Goal: Task Accomplishment & Management: Use online tool/utility

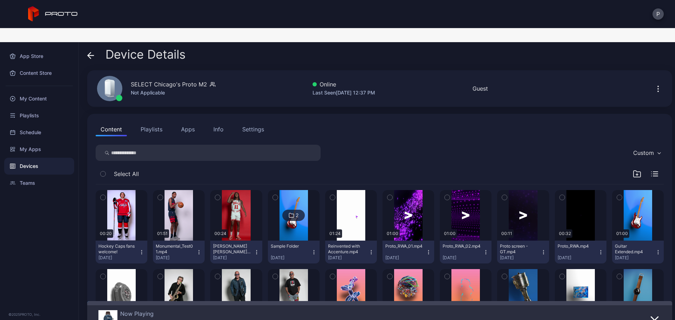
click at [186, 122] on button "Apps" at bounding box center [188, 129] width 24 height 14
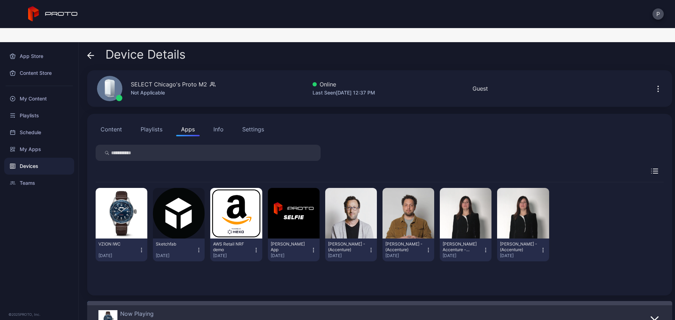
click at [142, 247] on icon "button" at bounding box center [142, 250] width 6 height 7
click at [390, 122] on div "Content Playlists Apps Info Settings" at bounding box center [380, 129] width 568 height 14
click at [40, 141] on div "My Apps" at bounding box center [39, 149] width 70 height 17
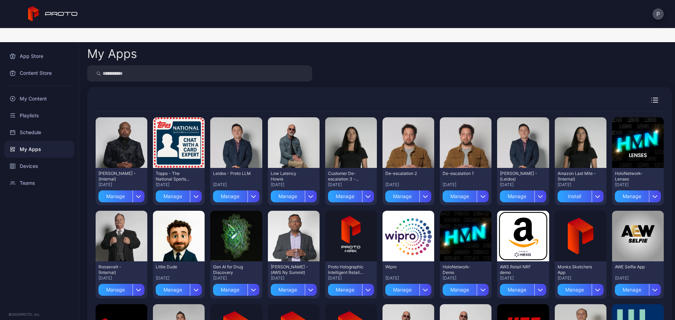
click at [42, 141] on div "My Apps" at bounding box center [39, 149] width 70 height 17
click at [49, 158] on div "Devices" at bounding box center [39, 166] width 70 height 17
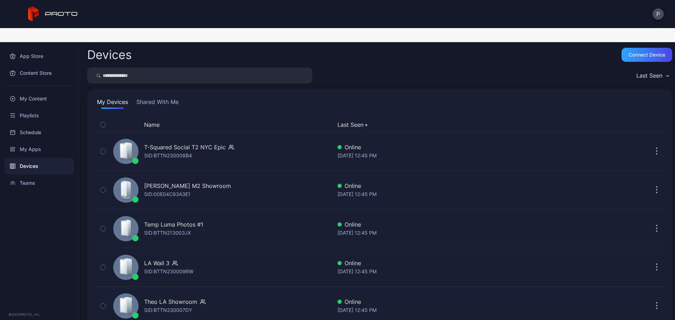
click at [244, 52] on div "Devices Connect device Last Seen My Devices Shared With Me Name Last Seen T-Squ…" at bounding box center [377, 188] width 596 height 292
click at [249, 68] on input "search" at bounding box center [199, 76] width 225 height 16
type input "******"
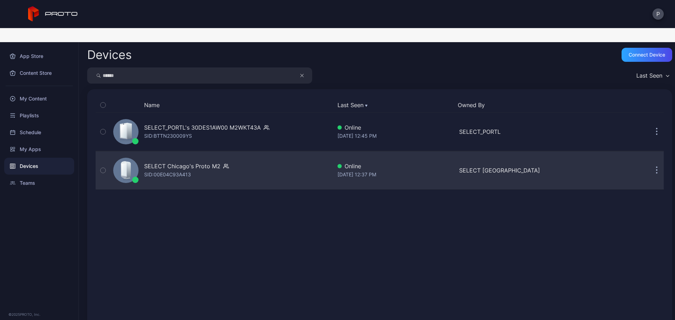
click at [286, 155] on div "SELECT Chicago's Proto M2 SID: 00E04C93A413" at bounding box center [221, 170] width 222 height 35
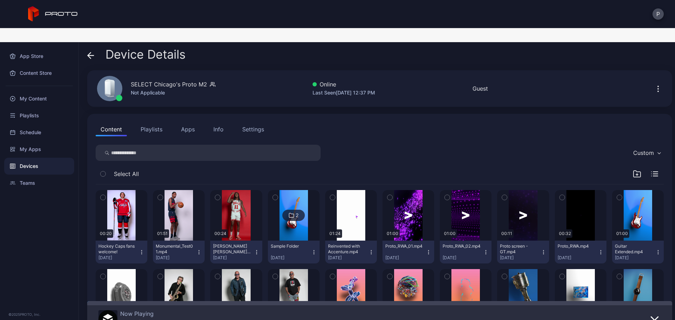
click at [177, 122] on button "Apps" at bounding box center [188, 129] width 24 height 14
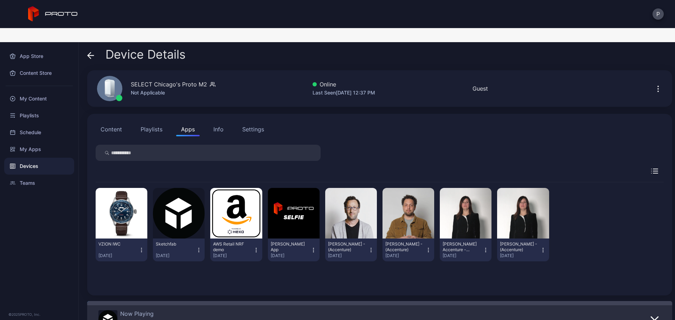
click at [143, 247] on icon "button" at bounding box center [142, 250] width 6 height 7
click at [139, 262] on button "Uninstall" at bounding box center [121, 273] width 60 height 23
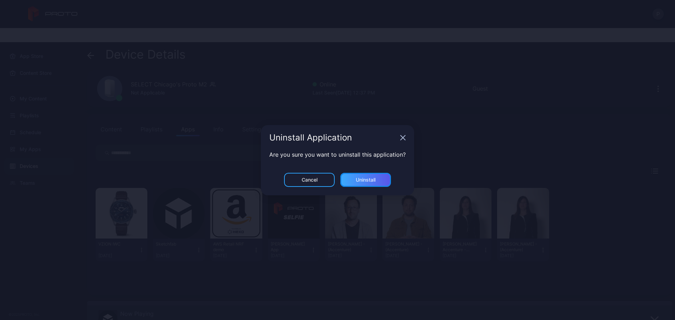
click at [377, 177] on div "Uninstall" at bounding box center [365, 180] width 51 height 14
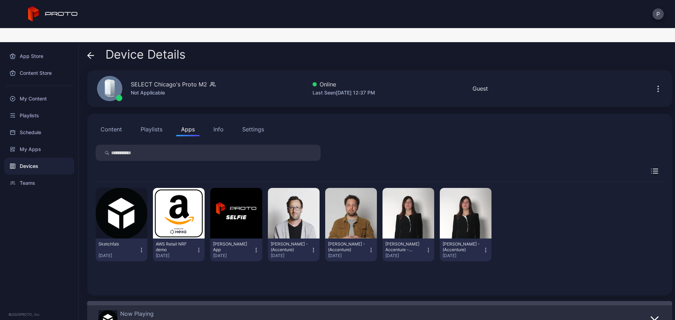
click at [107, 122] on button "Content" at bounding box center [111, 129] width 31 height 14
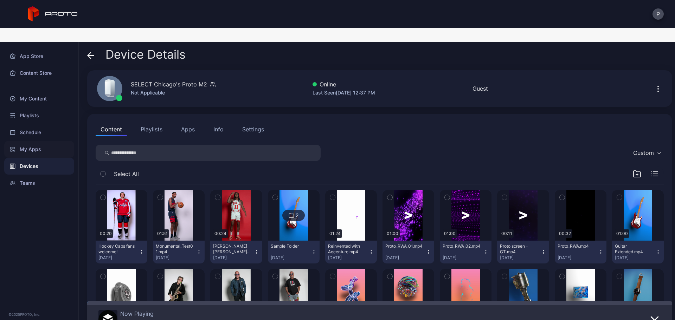
click at [57, 141] on div "My Apps" at bounding box center [39, 149] width 70 height 17
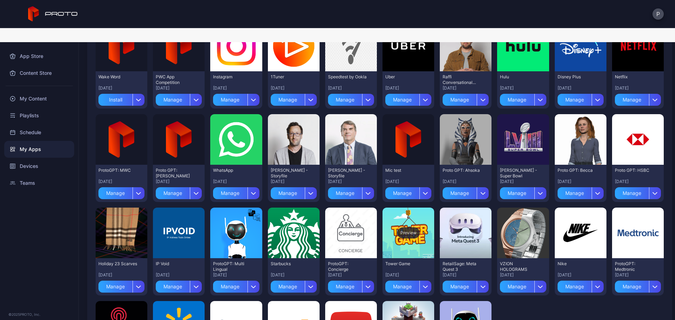
scroll to position [1406, 0]
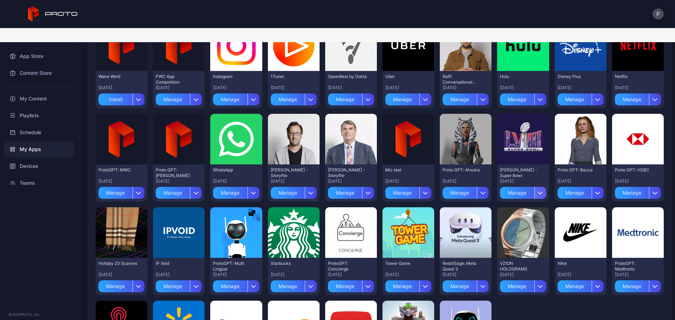
click at [538, 192] on icon "button" at bounding box center [540, 193] width 5 height 3
click at [531, 203] on button "Install" at bounding box center [517, 214] width 60 height 23
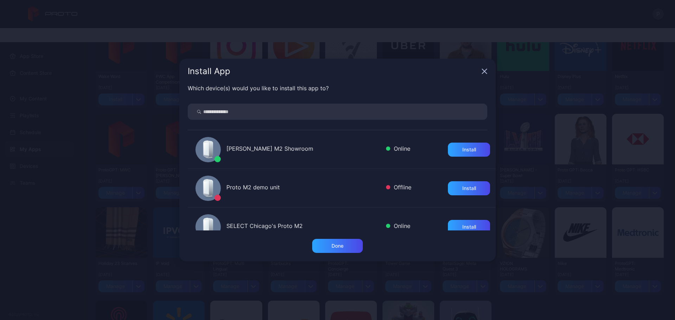
click at [419, 111] on input "search" at bounding box center [338, 112] width 300 height 16
type input "******"
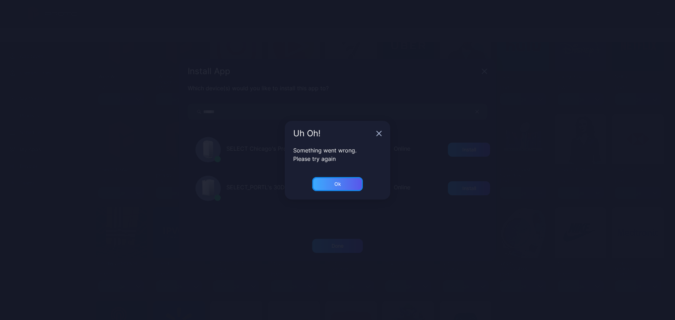
click at [340, 182] on div "Ok" at bounding box center [337, 184] width 7 height 6
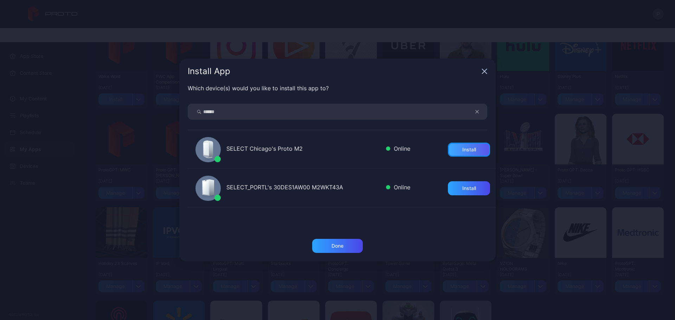
click at [450, 154] on div "Install" at bounding box center [469, 150] width 42 height 14
click at [350, 247] on div "Done" at bounding box center [337, 246] width 51 height 14
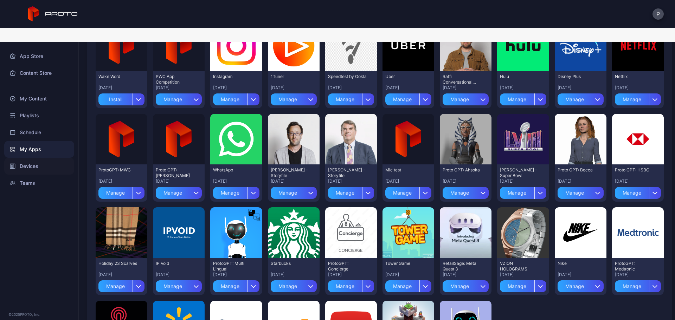
click at [15, 164] on icon at bounding box center [14, 166] width 1 height 5
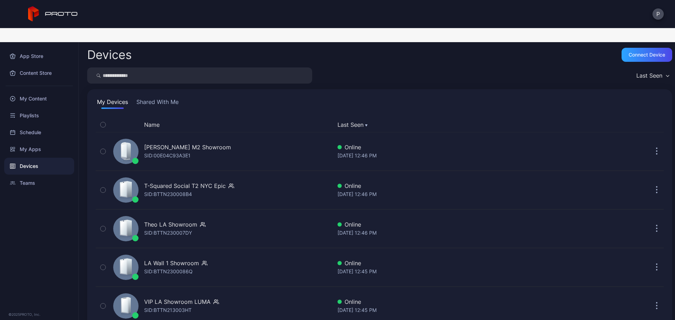
click at [211, 68] on input "search" at bounding box center [199, 76] width 225 height 16
type input "******"
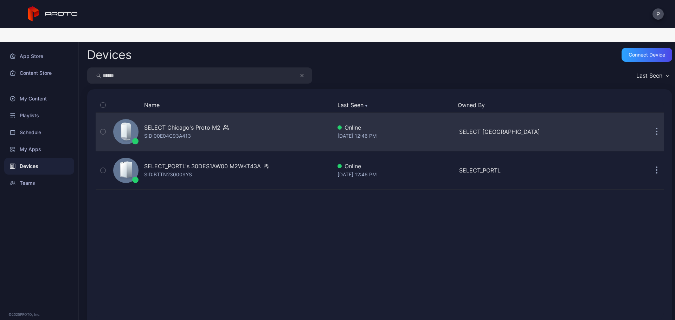
click at [269, 115] on div "SELECT Chicago's Proto M2 SID: 00E04C93A413" at bounding box center [221, 131] width 222 height 35
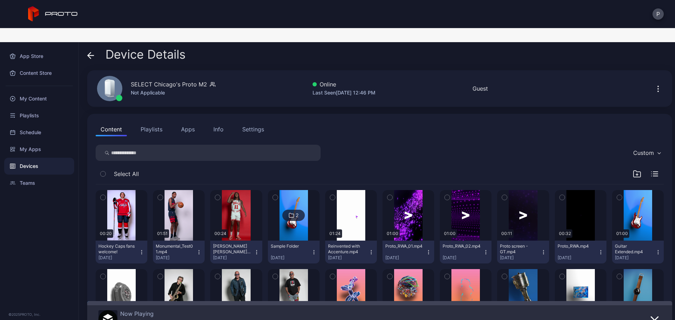
click at [200, 122] on div "Content Playlists Apps Info Settings" at bounding box center [380, 129] width 568 height 14
click at [193, 122] on button "Apps" at bounding box center [188, 129] width 24 height 14
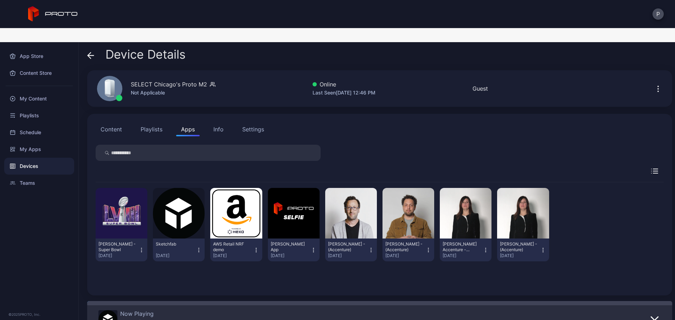
click at [114, 122] on button "Content" at bounding box center [111, 129] width 31 height 14
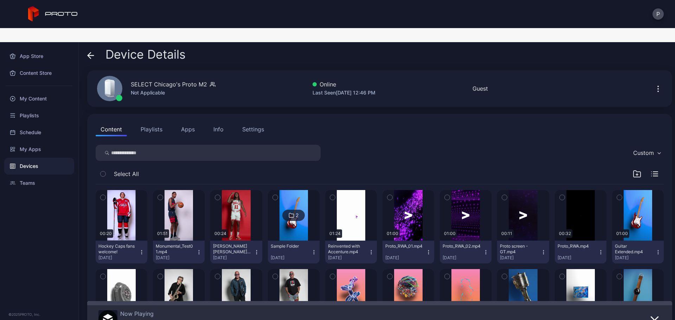
click at [190, 122] on button "Apps" at bounding box center [188, 129] width 24 height 14
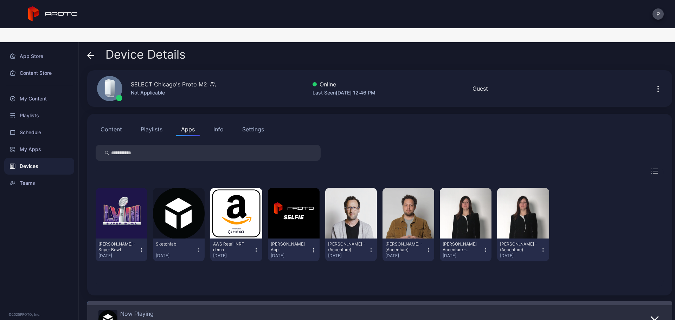
click at [141, 247] on icon "button" at bounding box center [142, 250] width 6 height 7
click at [141, 262] on button "Uninstall" at bounding box center [121, 273] width 60 height 23
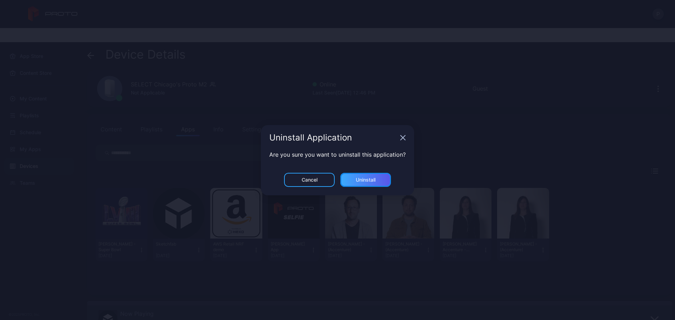
click at [353, 182] on div "Uninstall" at bounding box center [365, 180] width 51 height 14
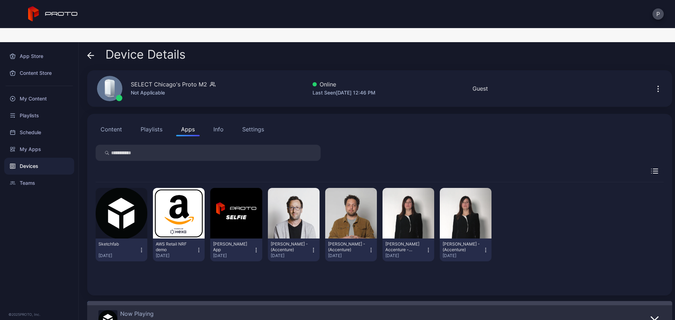
click at [116, 122] on button "Content" at bounding box center [111, 129] width 31 height 14
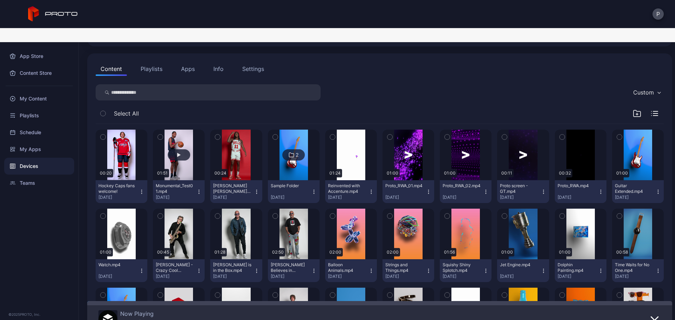
scroll to position [47, 0]
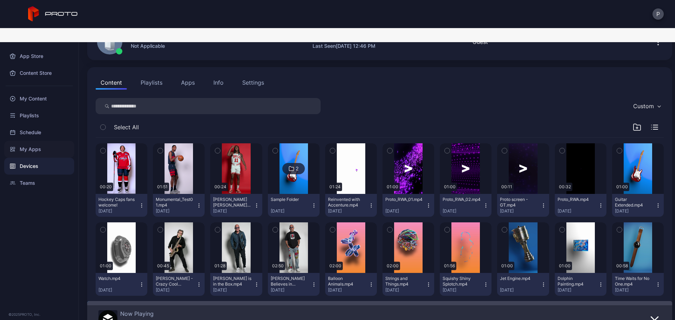
click at [59, 141] on div "My Apps" at bounding box center [39, 149] width 70 height 17
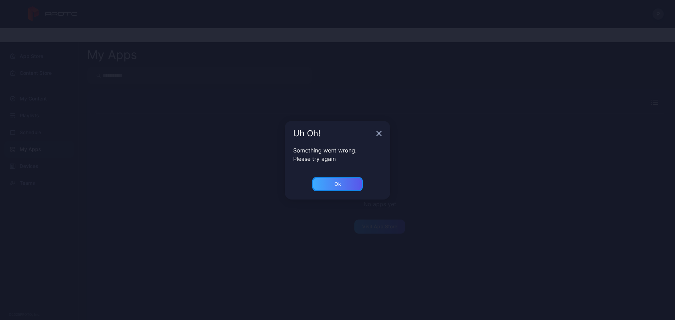
click at [330, 179] on div "Ok" at bounding box center [337, 184] width 51 height 14
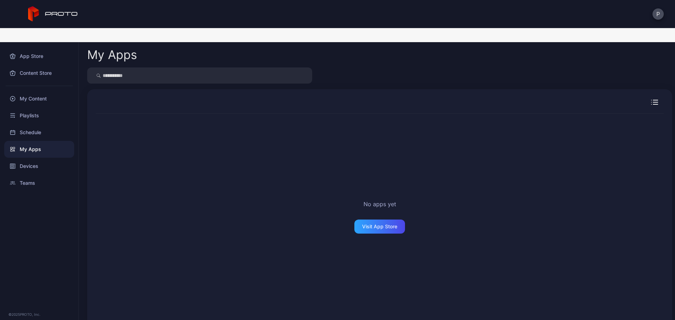
click at [63, 141] on div "My Apps" at bounding box center [39, 149] width 70 height 17
click at [53, 158] on div "Devices" at bounding box center [39, 166] width 70 height 17
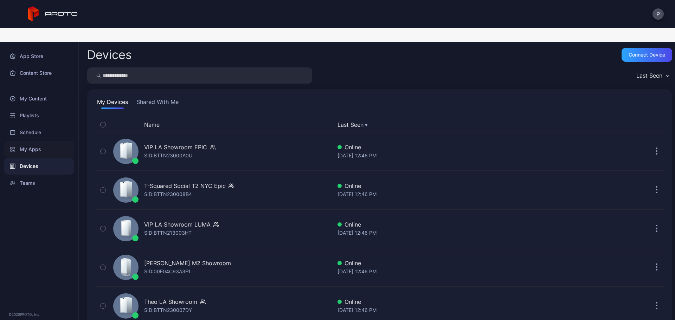
click at [54, 141] on div "My Apps" at bounding box center [39, 149] width 70 height 17
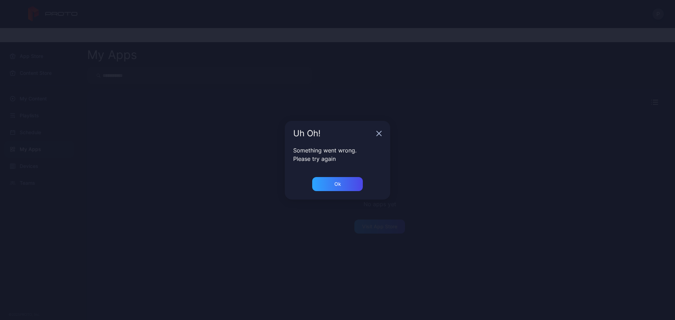
click at [334, 173] on div "Something went wrong. Please try again" at bounding box center [337, 161] width 105 height 31
click at [329, 182] on div "Ok" at bounding box center [337, 184] width 51 height 14
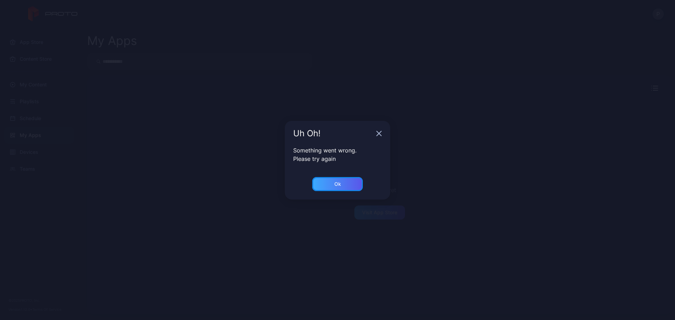
click at [336, 180] on div "Ok" at bounding box center [337, 184] width 51 height 14
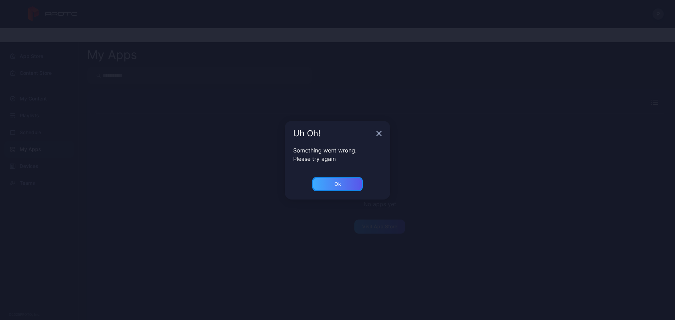
click at [352, 178] on div "Ok" at bounding box center [337, 184] width 51 height 14
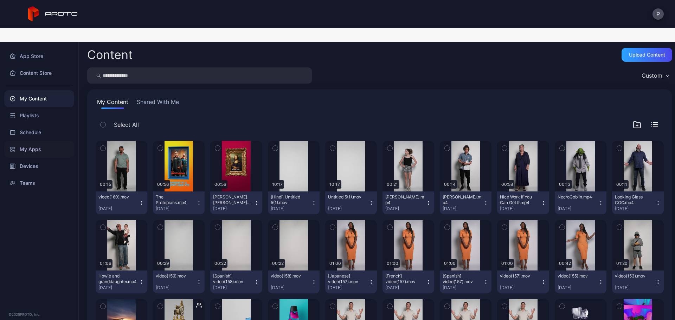
click at [61, 141] on div "My Apps" at bounding box center [39, 149] width 70 height 17
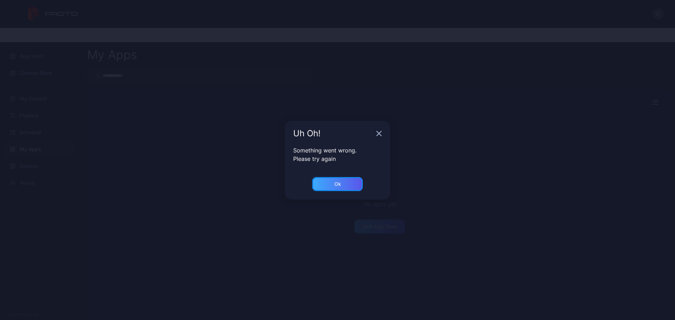
click at [355, 191] on div "Ok" at bounding box center [337, 184] width 51 height 14
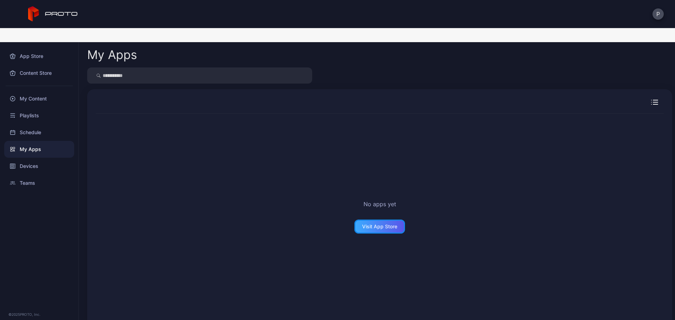
click at [368, 224] on div "Visit App Store" at bounding box center [379, 227] width 35 height 6
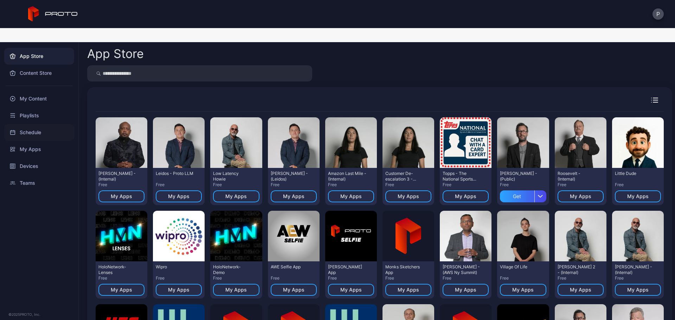
click at [23, 126] on div "Schedule" at bounding box center [39, 132] width 70 height 17
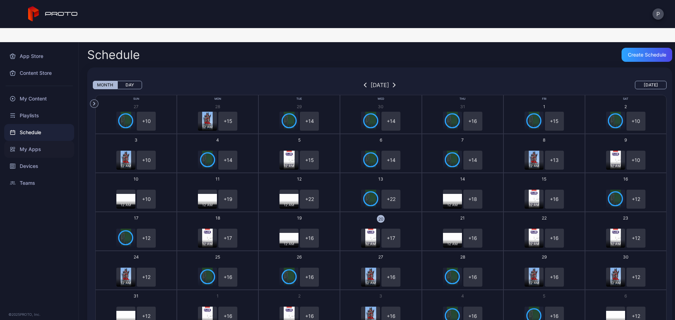
click at [29, 141] on div "My Apps" at bounding box center [39, 149] width 70 height 17
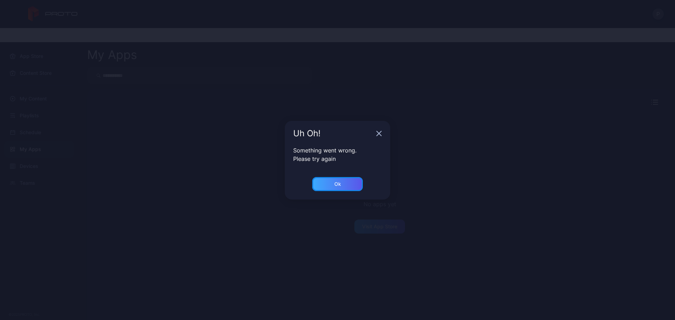
click at [340, 183] on div "Ok" at bounding box center [337, 184] width 7 height 6
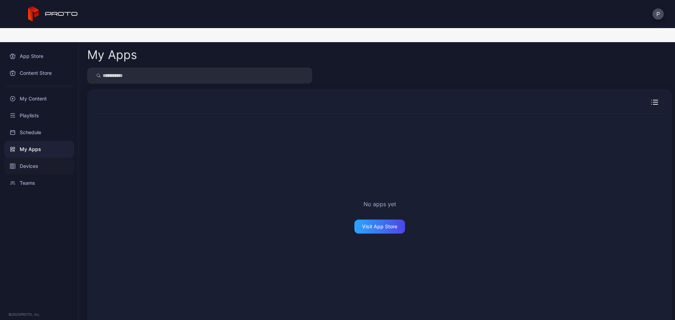
click at [43, 158] on div "Devices" at bounding box center [39, 166] width 70 height 17
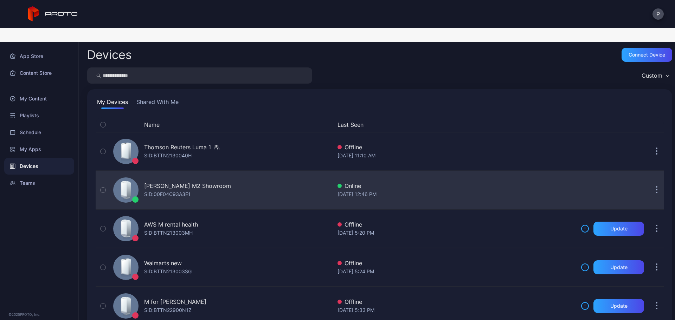
click at [208, 173] on div "Frances M2 Showroom SID: 00E04C93A3E1" at bounding box center [221, 190] width 222 height 35
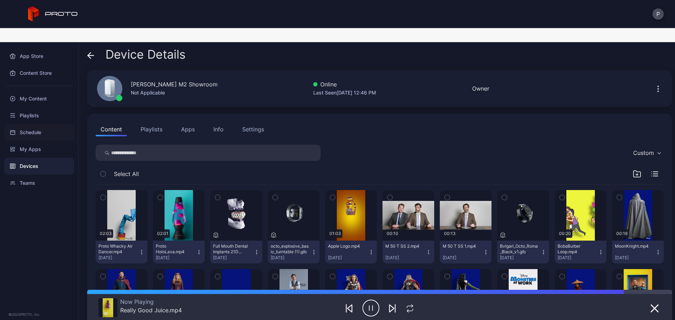
click at [26, 124] on div "Schedule" at bounding box center [39, 132] width 70 height 17
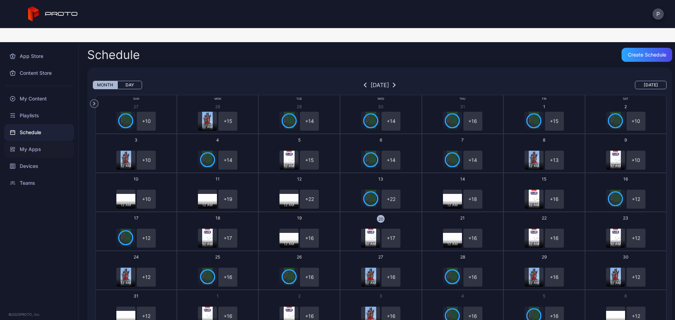
click at [37, 141] on div "My Apps" at bounding box center [39, 149] width 70 height 17
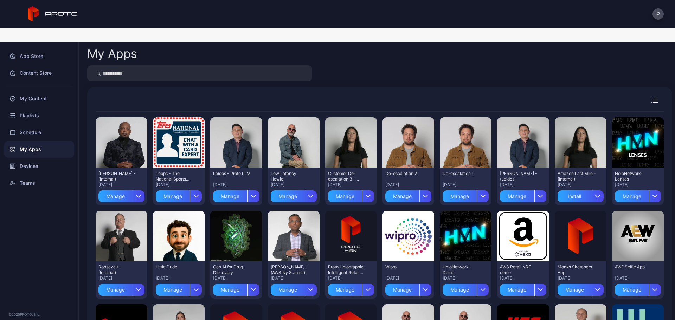
click at [65, 142] on div "My Apps" at bounding box center [39, 149] width 70 height 17
click at [67, 158] on div "Devices" at bounding box center [39, 166] width 70 height 17
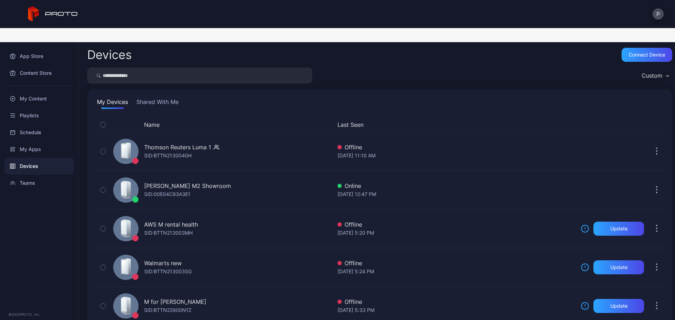
click at [116, 68] on input "search" at bounding box center [199, 76] width 225 height 16
click at [32, 141] on div "My Apps" at bounding box center [39, 149] width 70 height 17
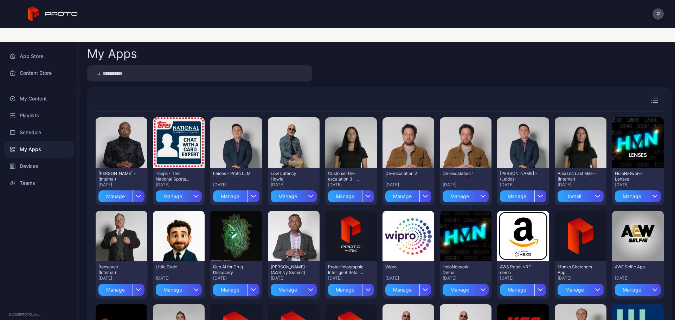
click at [508, 72] on div "My Apps Preview Daymond John - (Internal) Aug 18, 2025 Manage Preview Topps - T…" at bounding box center [377, 188] width 596 height 292
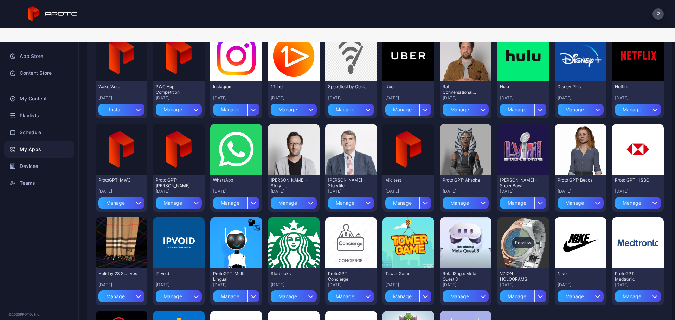
scroll to position [1434, 0]
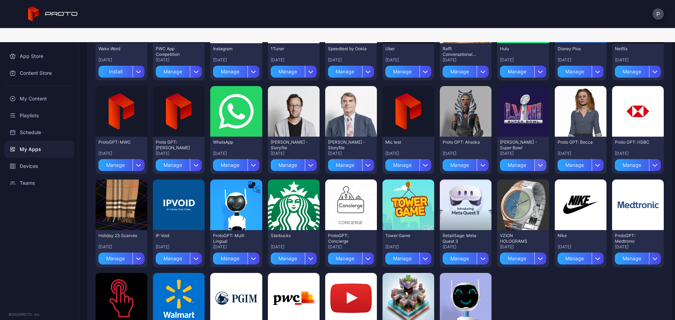
click at [534, 159] on div "button" at bounding box center [540, 165] width 12 height 12
click at [525, 175] on button "Install" at bounding box center [517, 186] width 60 height 23
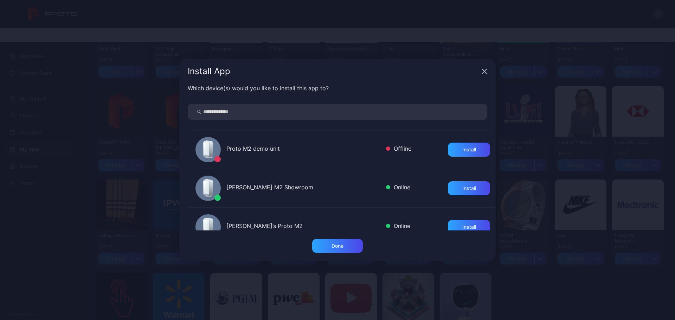
click at [348, 109] on input "search" at bounding box center [338, 112] width 300 height 16
type input "******"
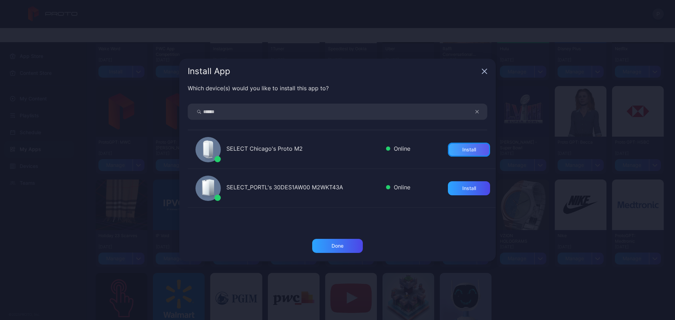
click at [462, 148] on div "Install" at bounding box center [469, 150] width 14 height 6
click at [337, 249] on div "Done" at bounding box center [337, 246] width 51 height 14
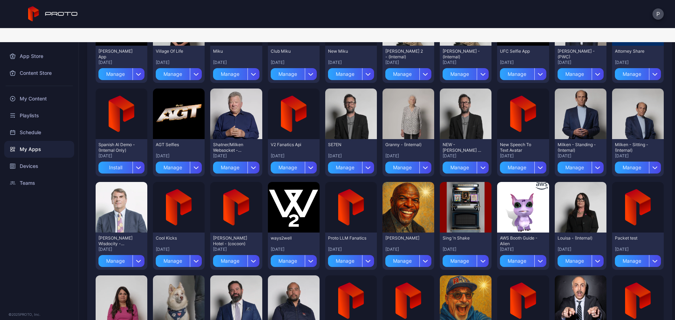
scroll to position [309, 0]
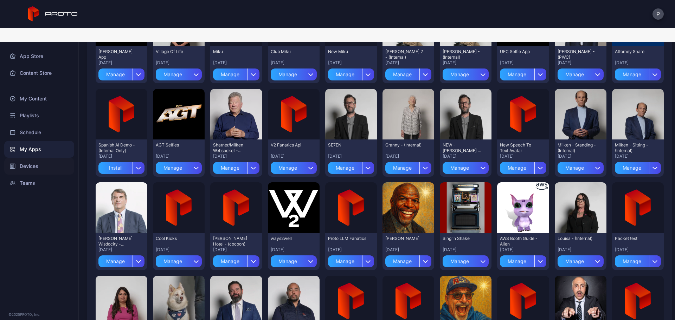
click at [35, 158] on div "Devices" at bounding box center [39, 166] width 70 height 17
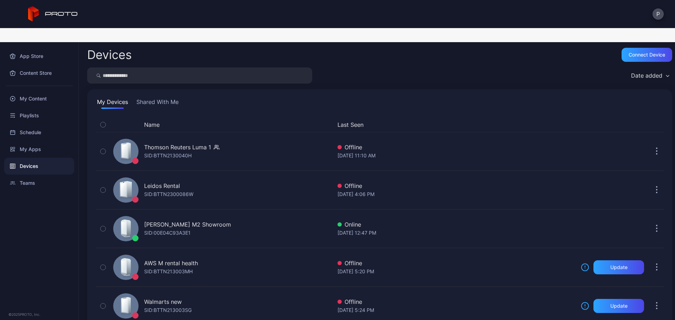
click at [186, 68] on input "search" at bounding box center [199, 76] width 225 height 16
type input "******"
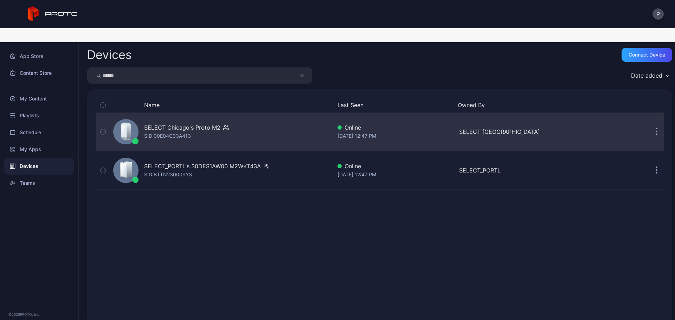
click at [304, 114] on div "SELECT Chicago's Proto M2 SID: 00E04C93A413" at bounding box center [221, 131] width 222 height 35
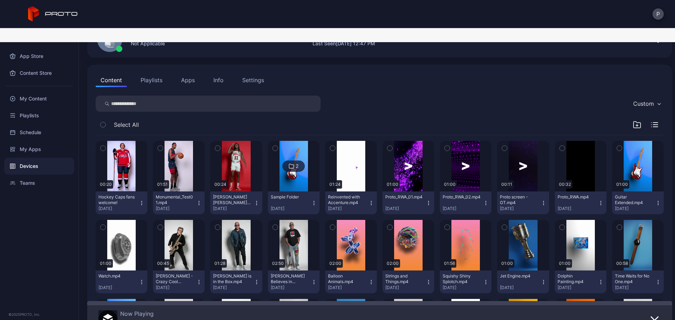
scroll to position [47, 0]
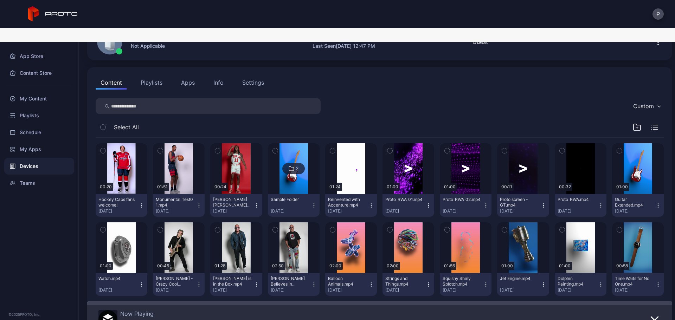
click at [188, 76] on button "Apps" at bounding box center [188, 83] width 24 height 14
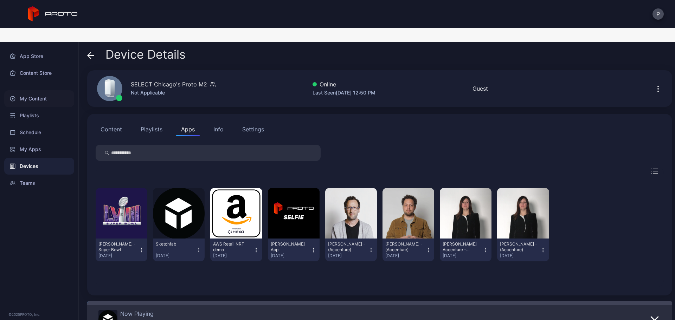
click at [51, 90] on div "My Content" at bounding box center [39, 98] width 70 height 17
